Goal: Task Accomplishment & Management: Use online tool/utility

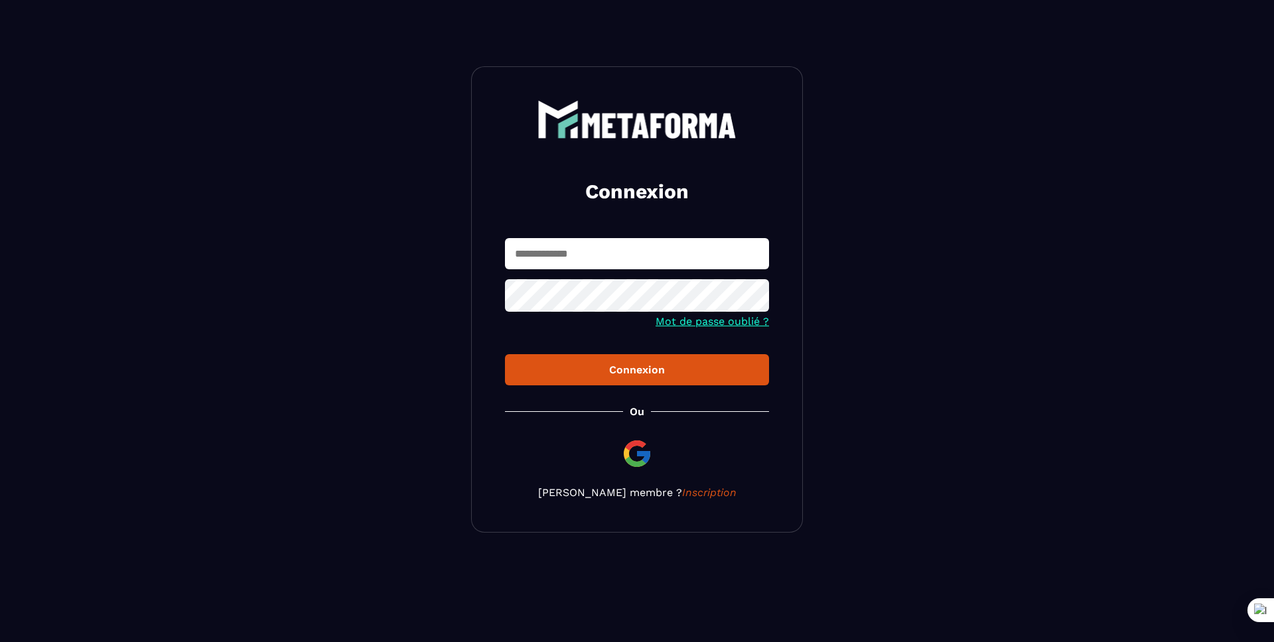
click at [672, 245] on input "text" at bounding box center [637, 253] width 264 height 31
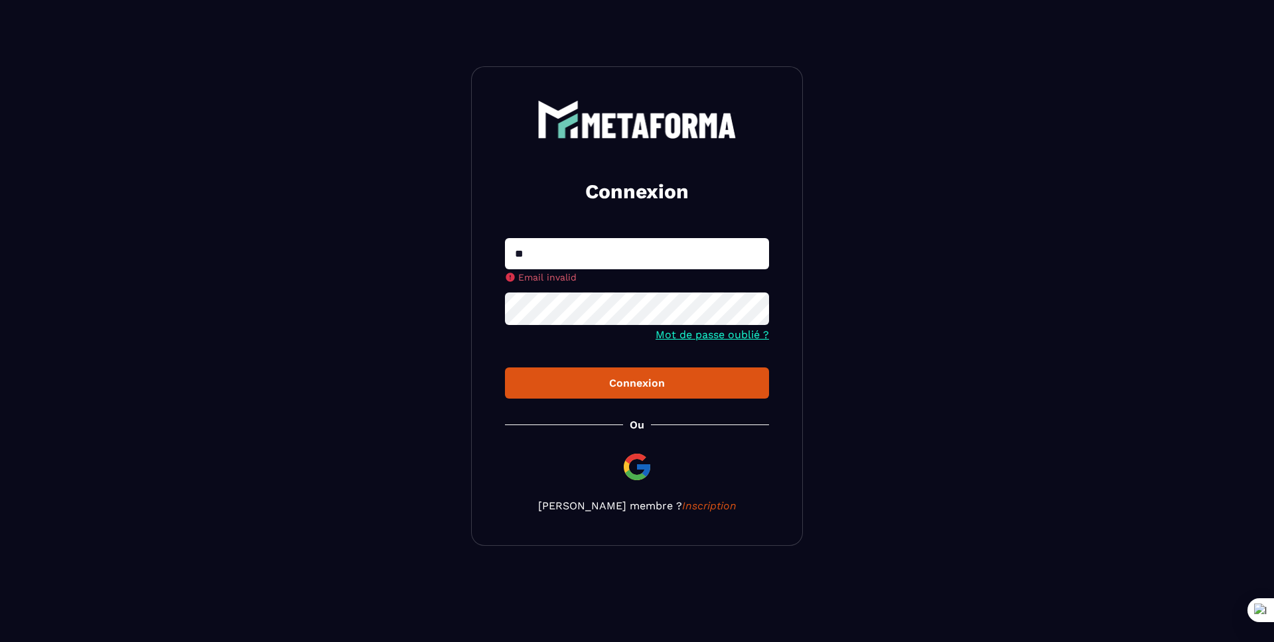
type input "**********"
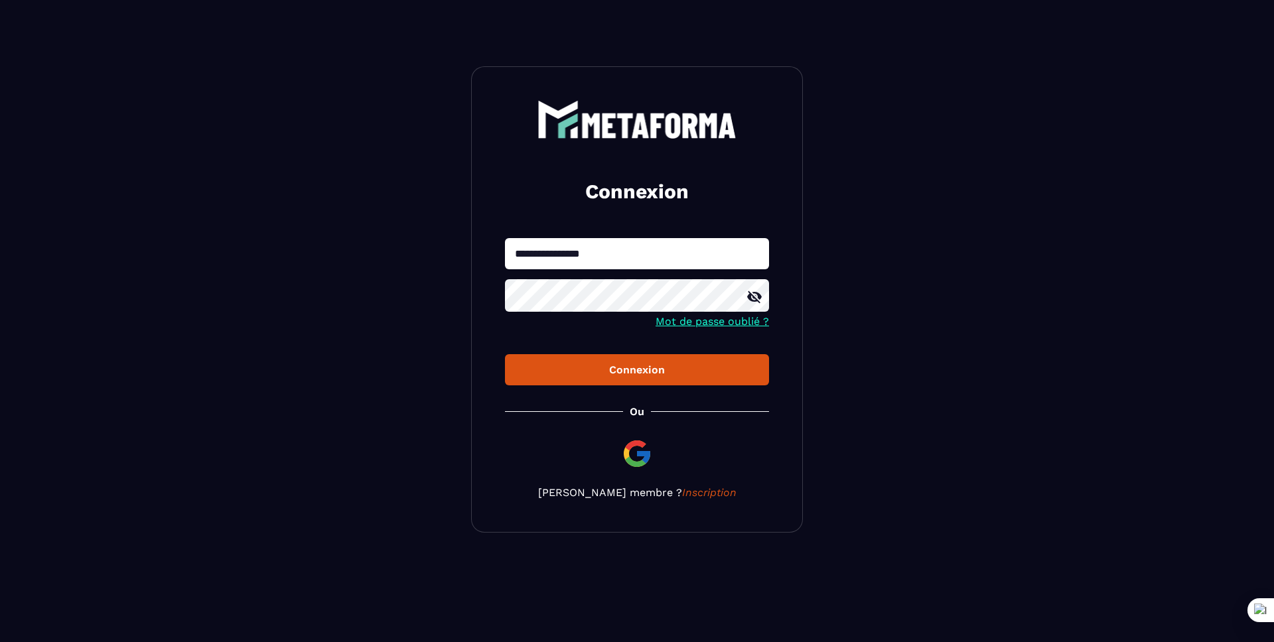
click at [505, 354] on button "Connexion" at bounding box center [637, 369] width 264 height 31
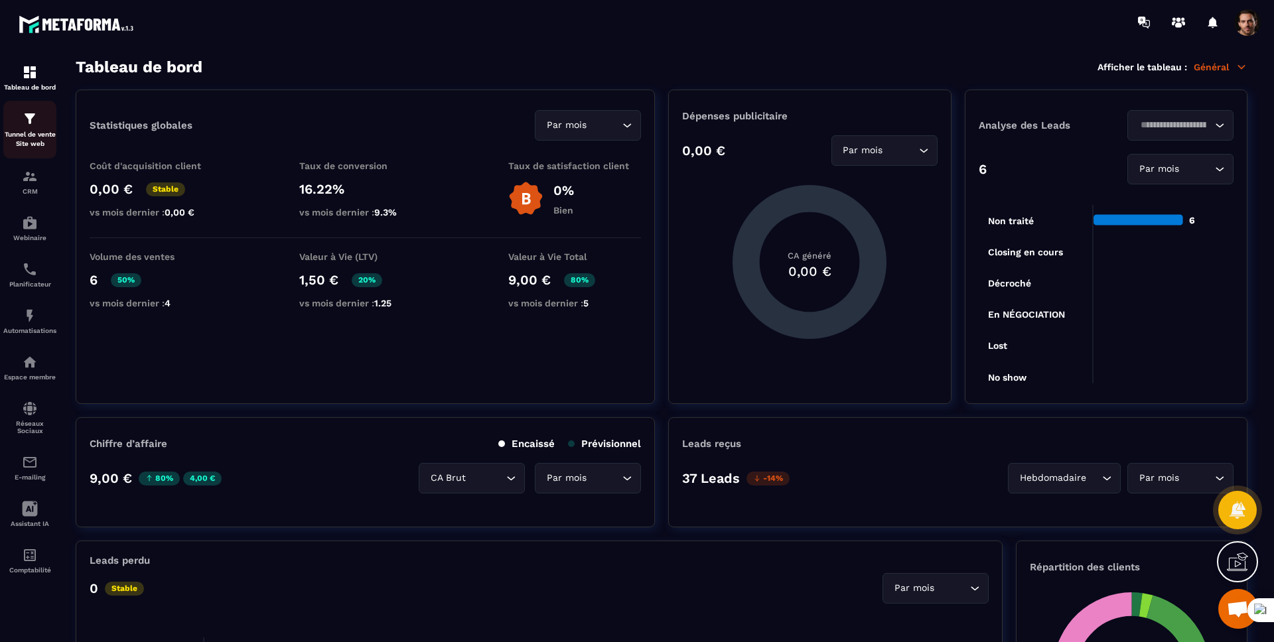
click at [30, 129] on div "Tunnel de vente Site web" at bounding box center [29, 130] width 53 height 38
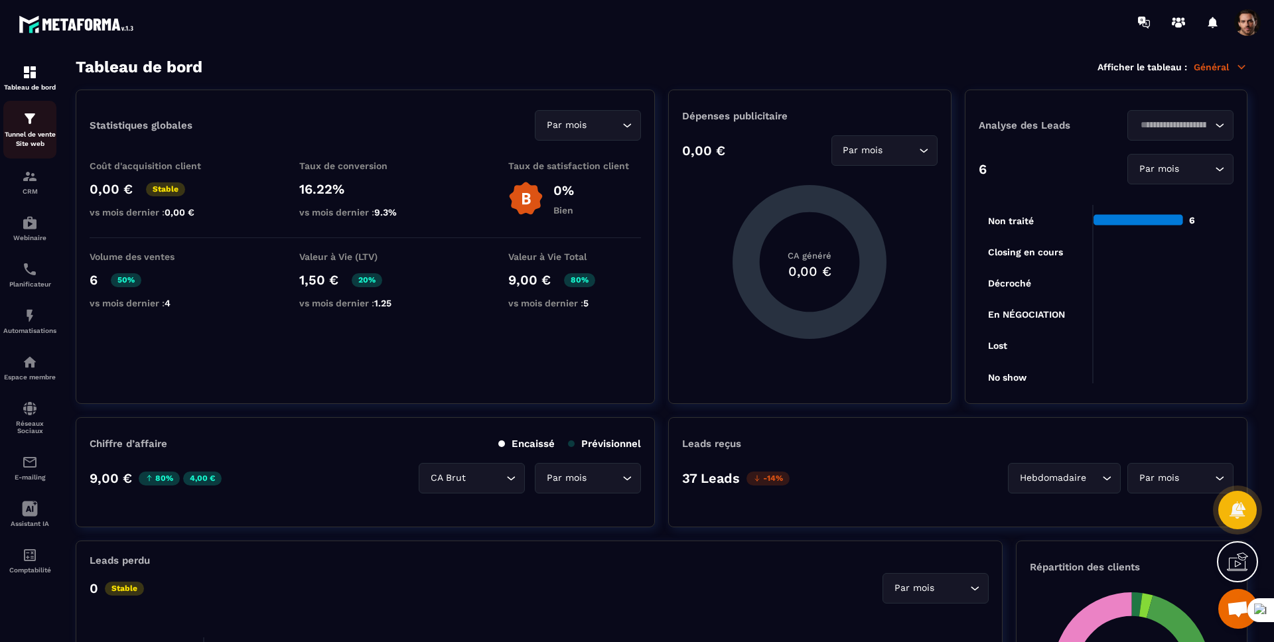
click at [30, 129] on div "Tunnel de vente Site web" at bounding box center [29, 130] width 53 height 38
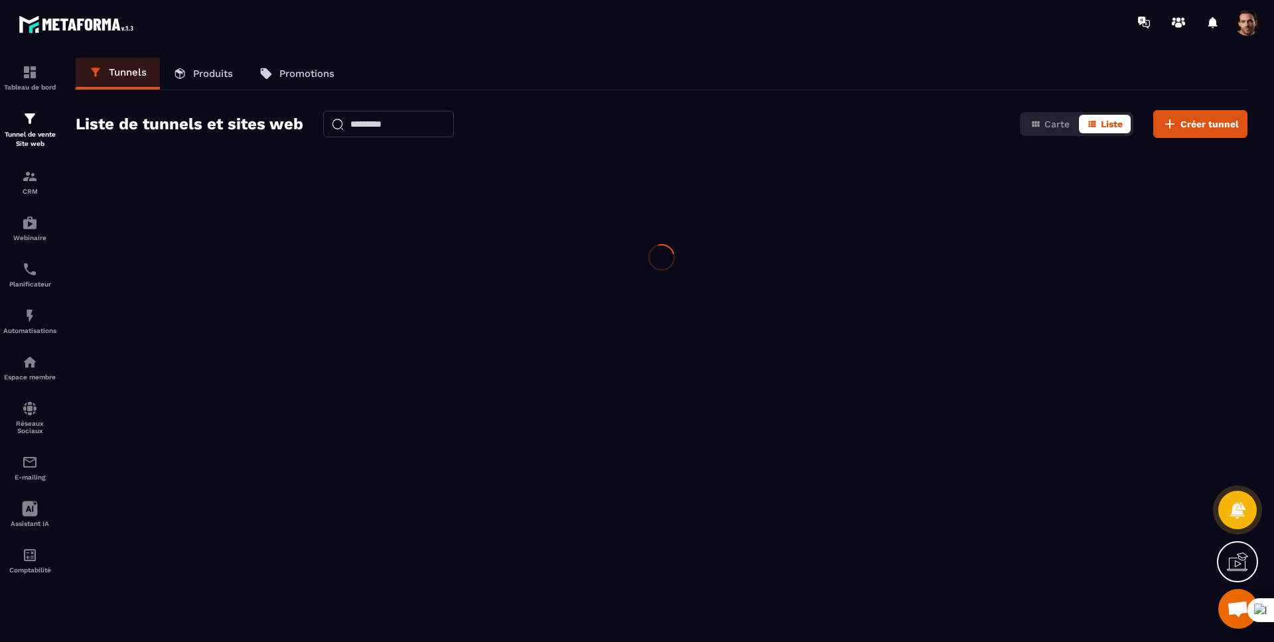
click at [30, 129] on div "Tunnel de vente Site web" at bounding box center [29, 130] width 53 height 38
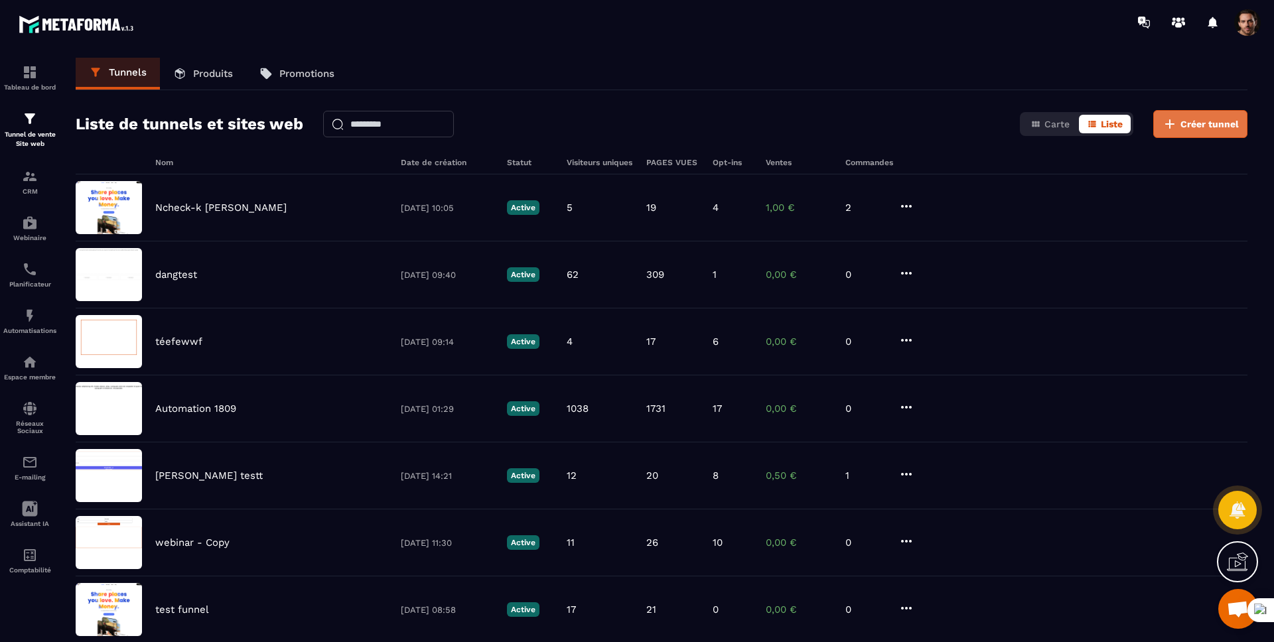
click at [1183, 121] on span "Créer tunnel" at bounding box center [1209, 123] width 58 height 13
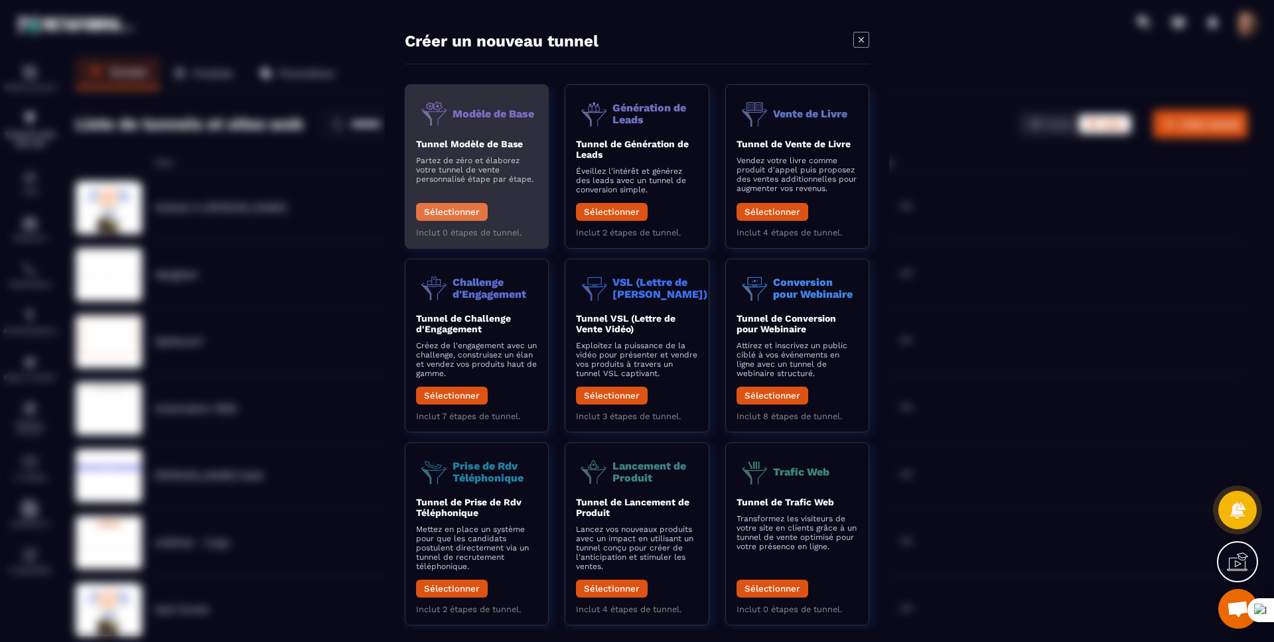
click at [450, 208] on button "Sélectionner" at bounding box center [452, 212] width 72 height 18
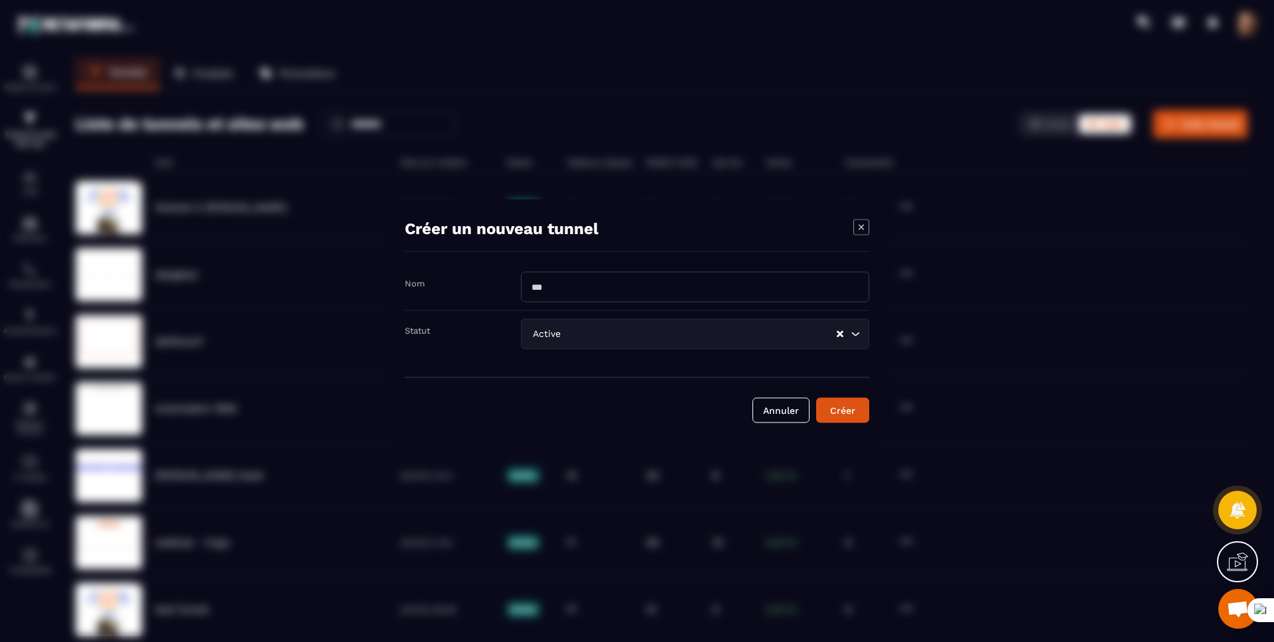
click at [567, 279] on input "Modal window" at bounding box center [695, 287] width 348 height 31
type input "*"
drag, startPoint x: 510, startPoint y: 381, endPoint x: 519, endPoint y: 381, distance: 8.6
click at [511, 381] on div "Annuler Créer" at bounding box center [637, 401] width 464 height 46
click at [849, 413] on div "Créer" at bounding box center [843, 410] width 36 height 13
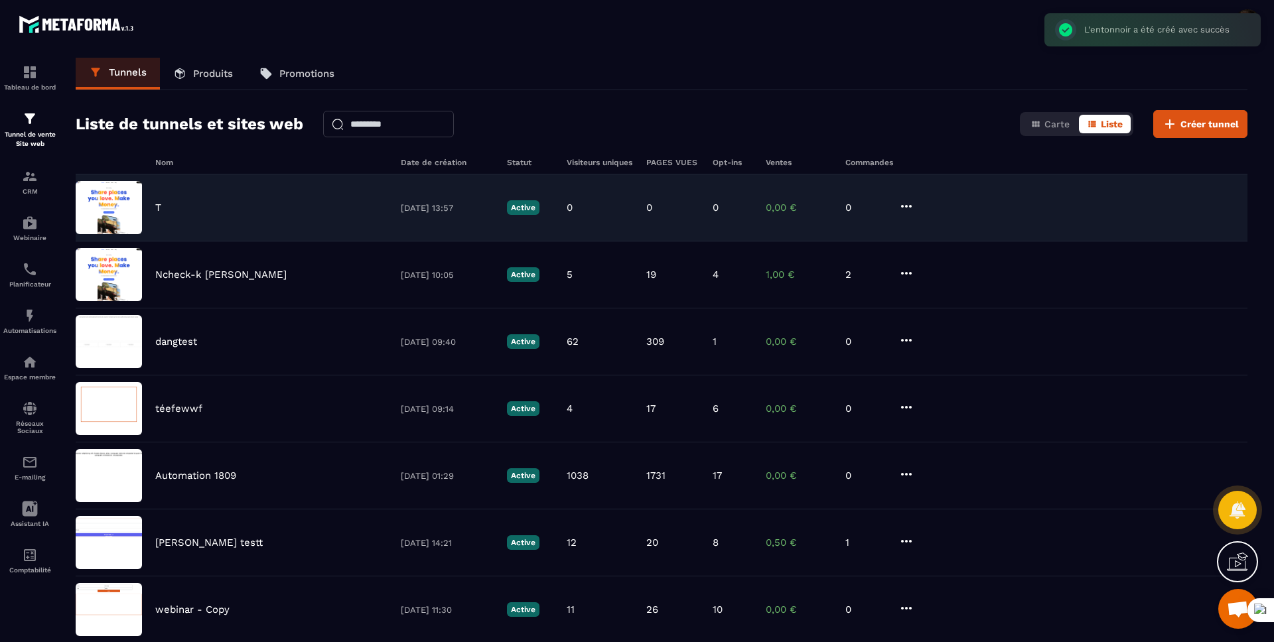
click at [224, 216] on div "T [DATE] 13:57 Active 0 0 0 0,00 € 0" at bounding box center [662, 207] width 1172 height 67
click at [224, 221] on div "T [DATE] 13:57 Active 0 0 0 0,00 € 0" at bounding box center [662, 207] width 1172 height 67
click at [217, 226] on div "T [DATE] 13:57 Active 0 0 0 0,00 € 0" at bounding box center [662, 207] width 1172 height 67
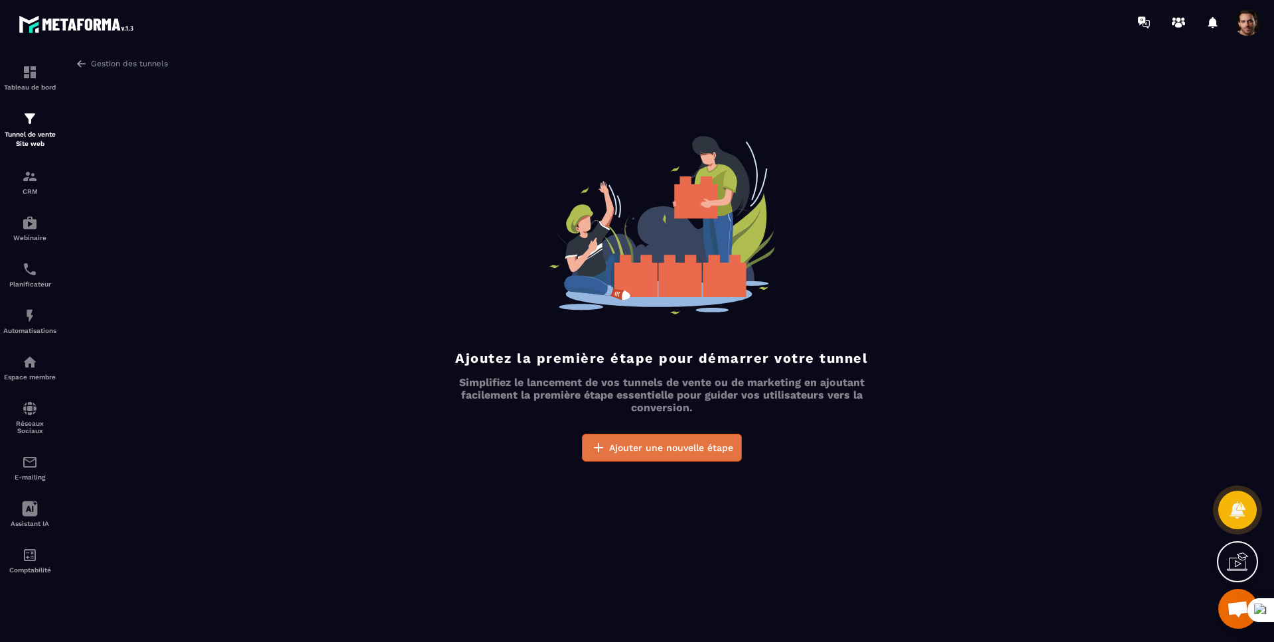
click at [662, 452] on span "Ajouter une nouvelle étape" at bounding box center [671, 447] width 124 height 13
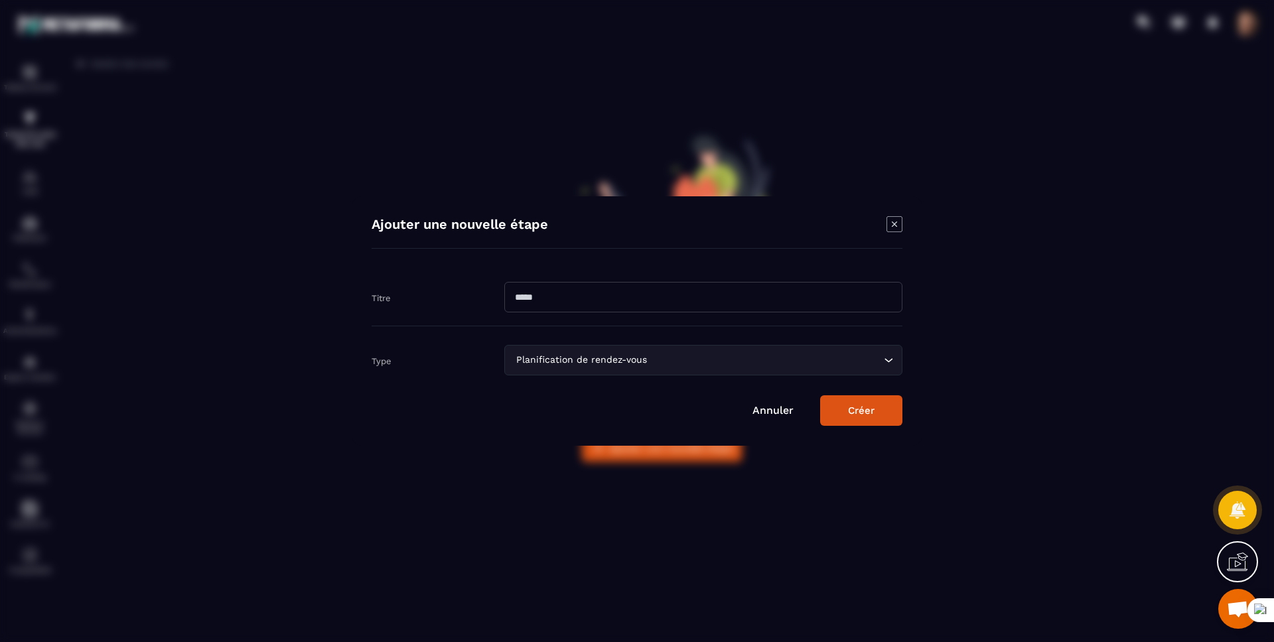
click at [579, 305] on input "Modal window" at bounding box center [703, 297] width 398 height 31
type input "*"
drag, startPoint x: 886, startPoint y: 420, endPoint x: 908, endPoint y: 414, distance: 22.1
click at [886, 420] on button "Créer" at bounding box center [861, 410] width 82 height 31
